Goal: Find specific page/section: Find specific page/section

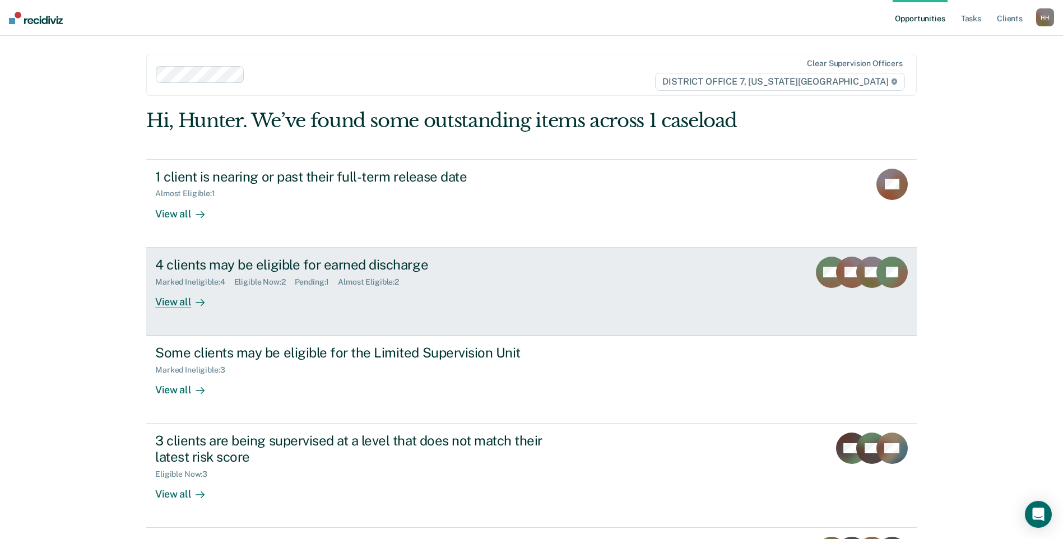
click at [265, 257] on div "4 clients may be eligible for earned discharge" at bounding box center [352, 265] width 394 height 16
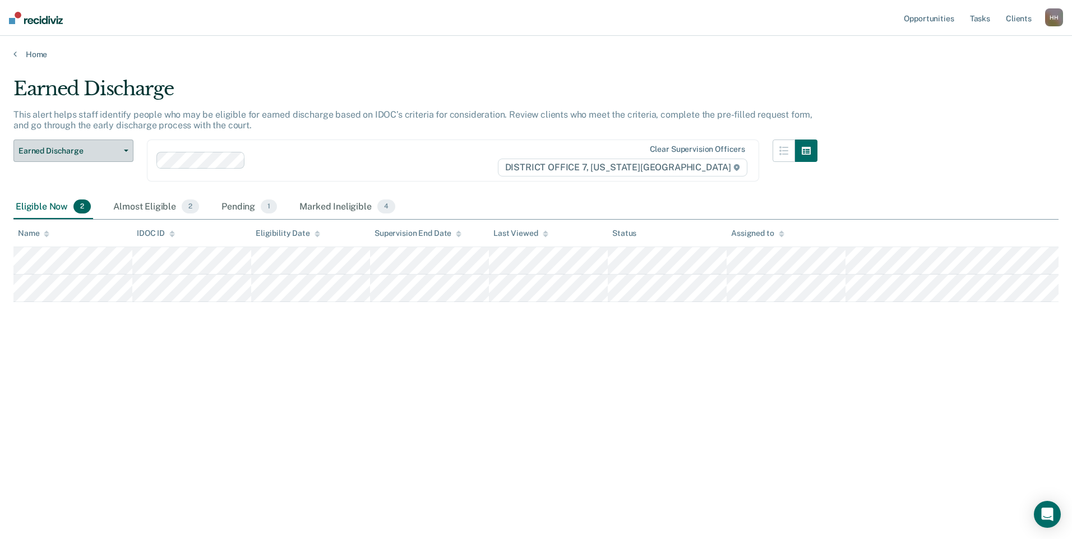
click at [111, 151] on span "Earned Discharge" at bounding box center [69, 151] width 101 height 10
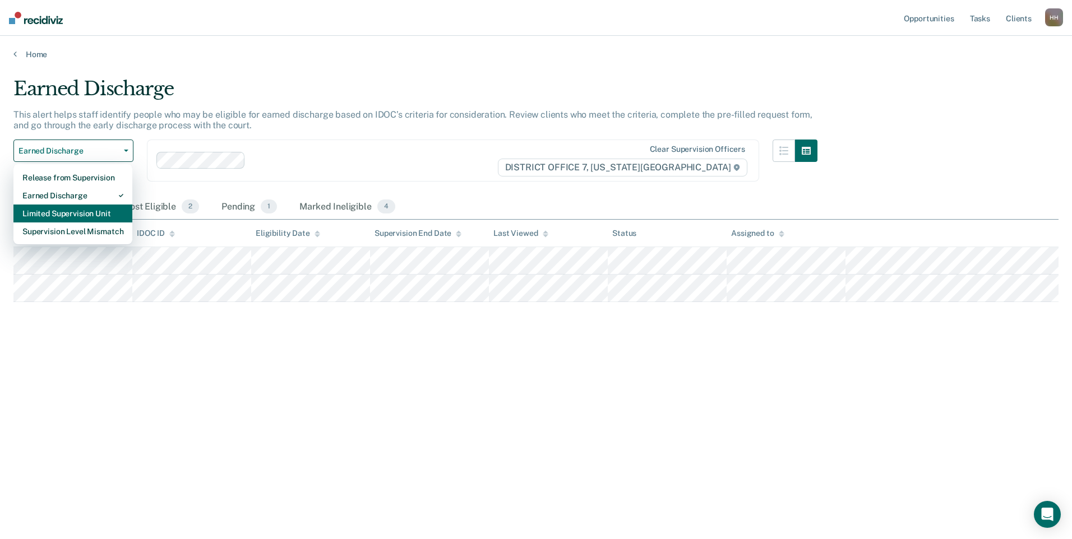
click at [95, 206] on div "Limited Supervision Unit" at bounding box center [72, 214] width 101 height 18
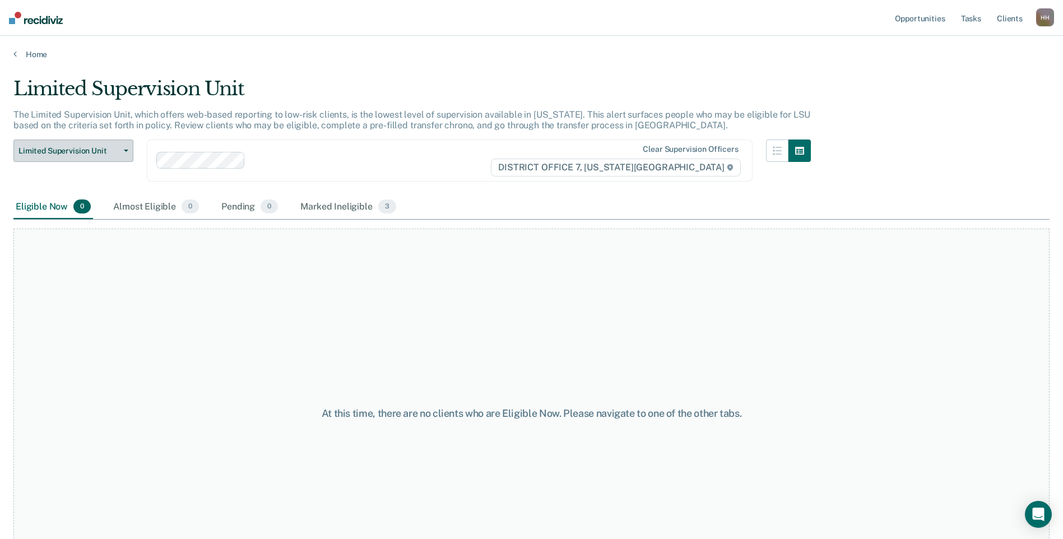
click at [98, 153] on span "Limited Supervision Unit" at bounding box center [69, 151] width 101 height 10
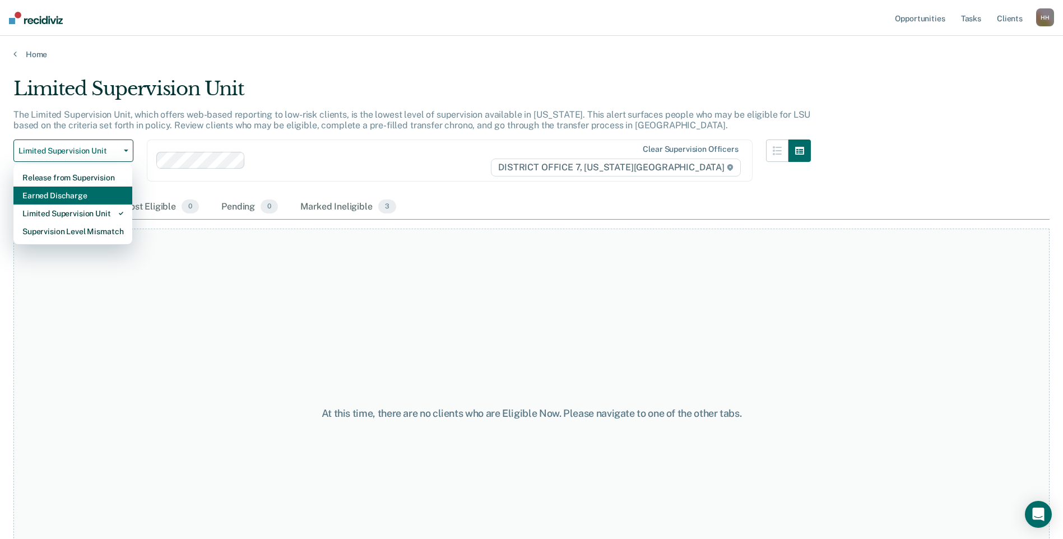
click at [75, 190] on div "Earned Discharge" at bounding box center [72, 196] width 101 height 18
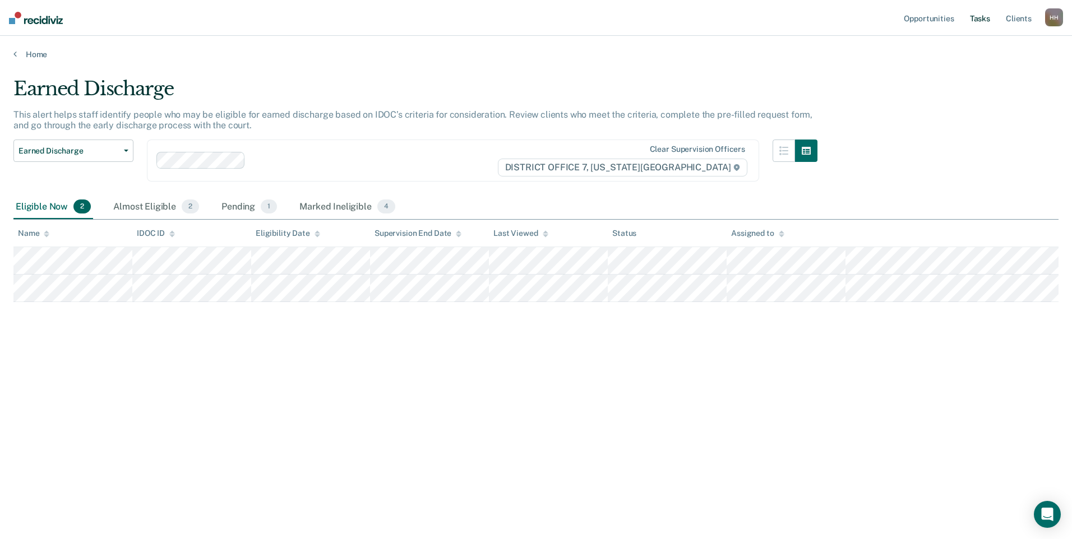
click at [984, 15] on link "Tasks" at bounding box center [980, 18] width 25 height 36
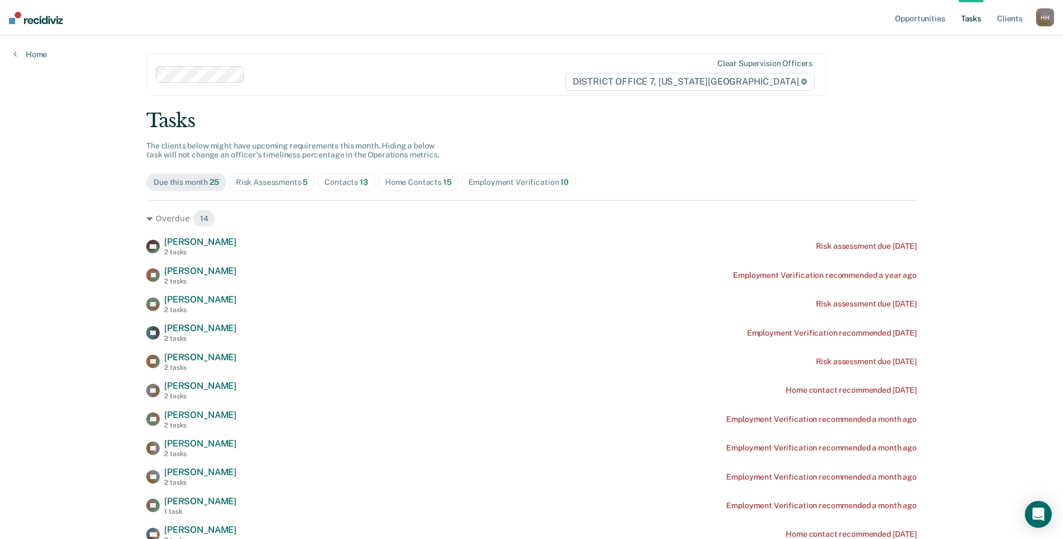
click at [27, 18] on img at bounding box center [36, 18] width 54 height 12
